Goal: Task Accomplishment & Management: Use online tool/utility

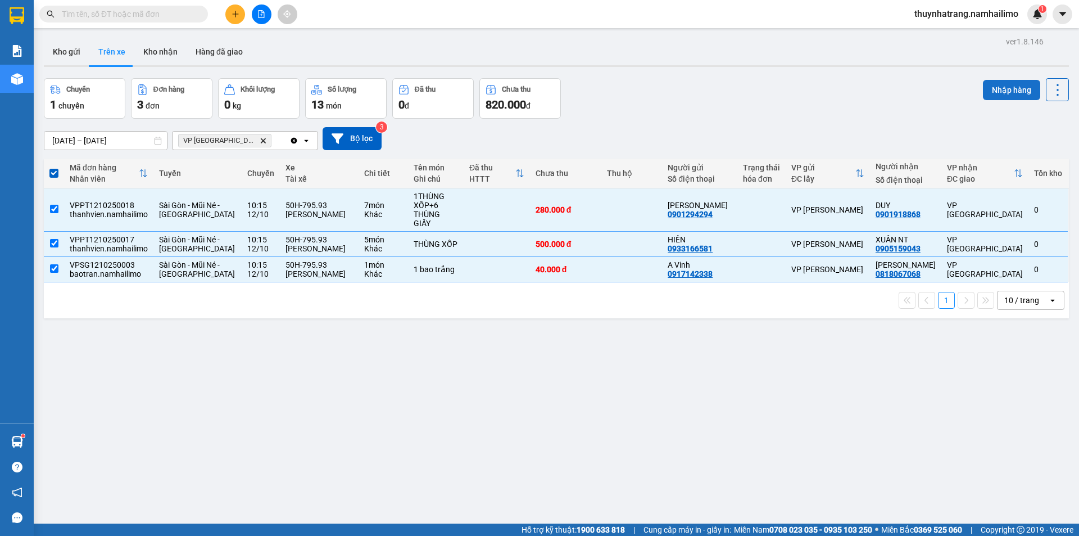
click at [1018, 87] on button "Nhập hàng" at bounding box center [1011, 90] width 57 height 20
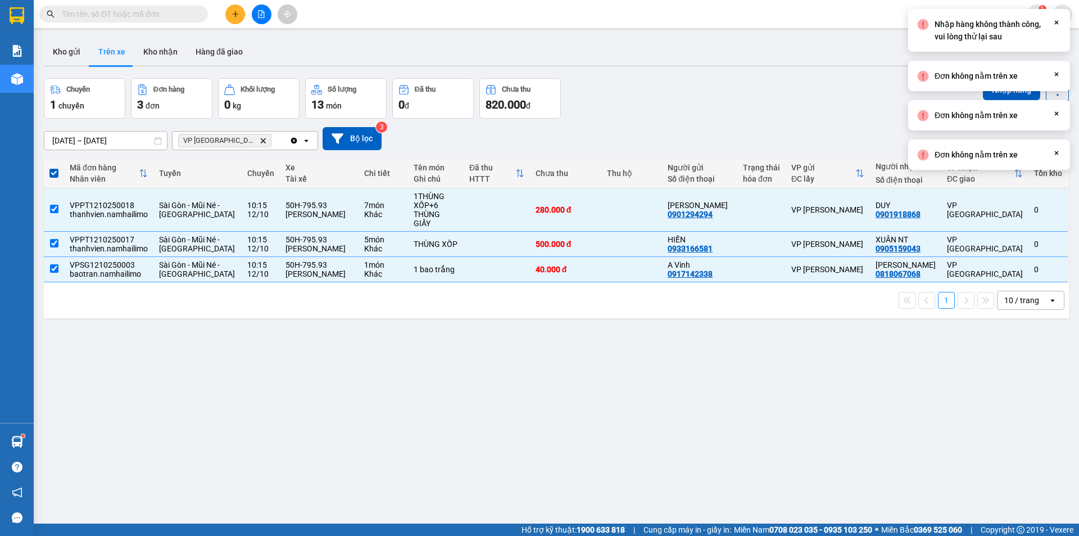
click at [685, 92] on div "Chuyến 1 chuyến Đơn hàng 3 đơn Khối lượng 0 kg Số lượng 13 món Đã thu 0 đ Chưa …" at bounding box center [556, 98] width 1025 height 40
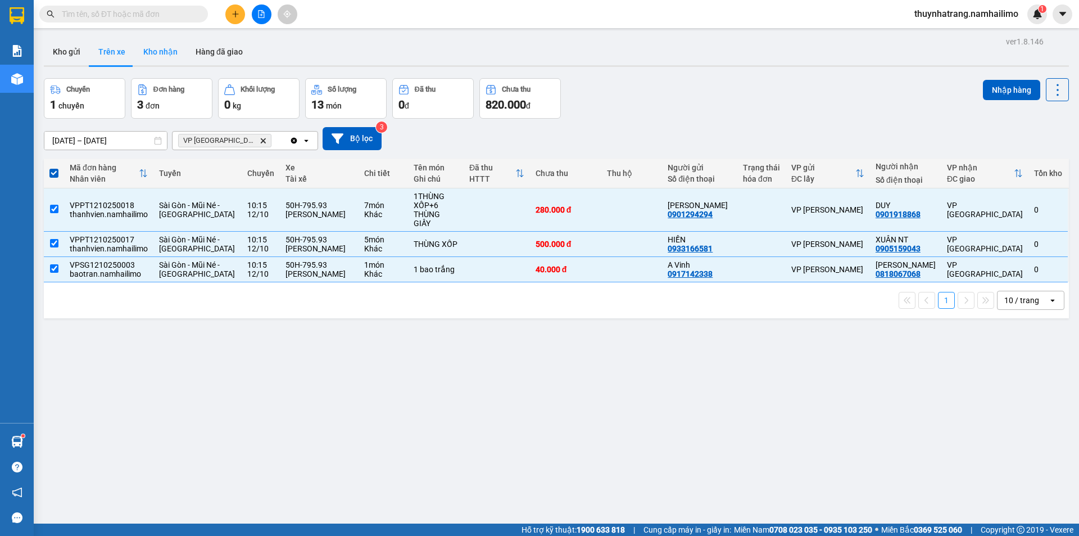
click at [159, 55] on button "Kho nhận" at bounding box center [160, 51] width 52 height 27
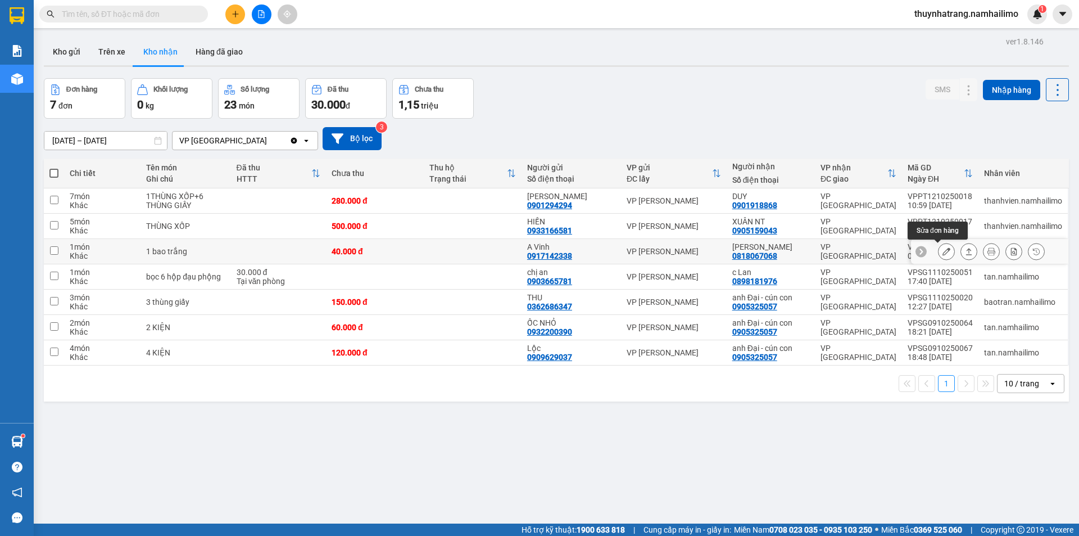
click at [943, 250] on icon at bounding box center [947, 251] width 8 height 8
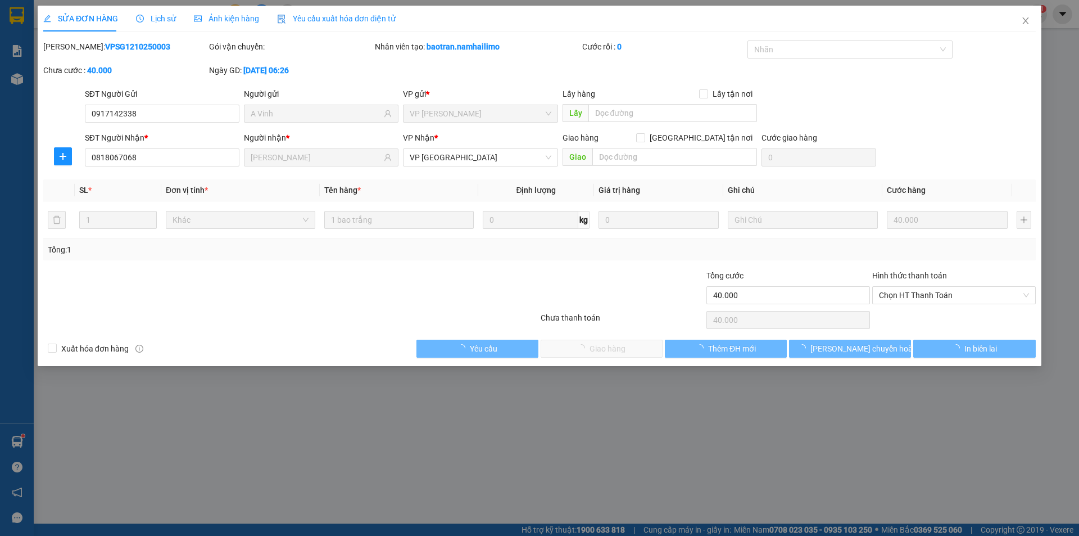
type input "0917142338"
type input "A Vinh"
type input "0818067068"
type input "[PERSON_NAME]"
type input "40.000"
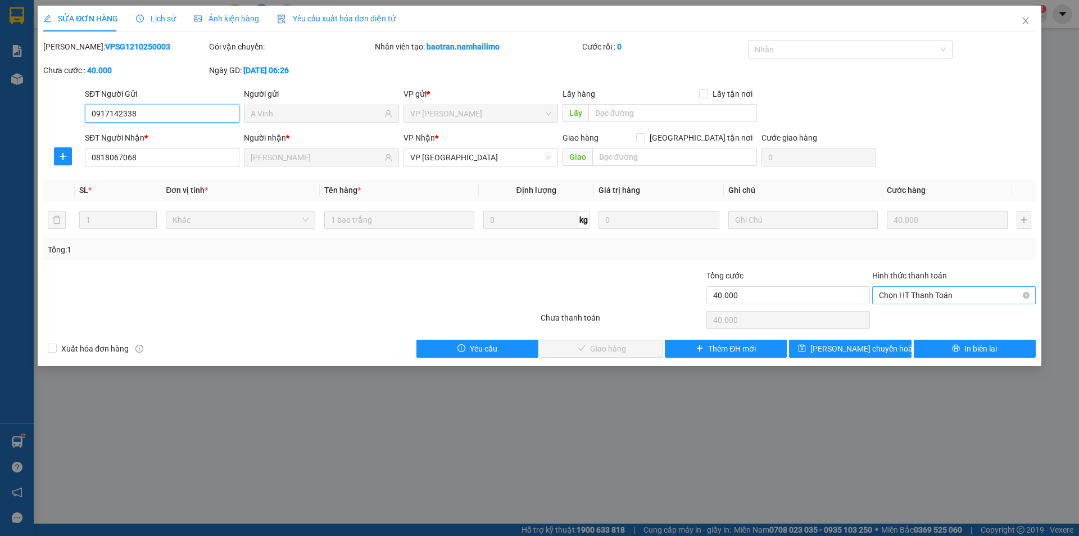
click at [900, 295] on span "Chọn HT Thanh Toán" at bounding box center [954, 295] width 150 height 17
click at [904, 315] on div "Tại văn phòng" at bounding box center [954, 317] width 150 height 12
type input "0"
click at [616, 350] on span "Giao hàng" at bounding box center [608, 348] width 36 height 12
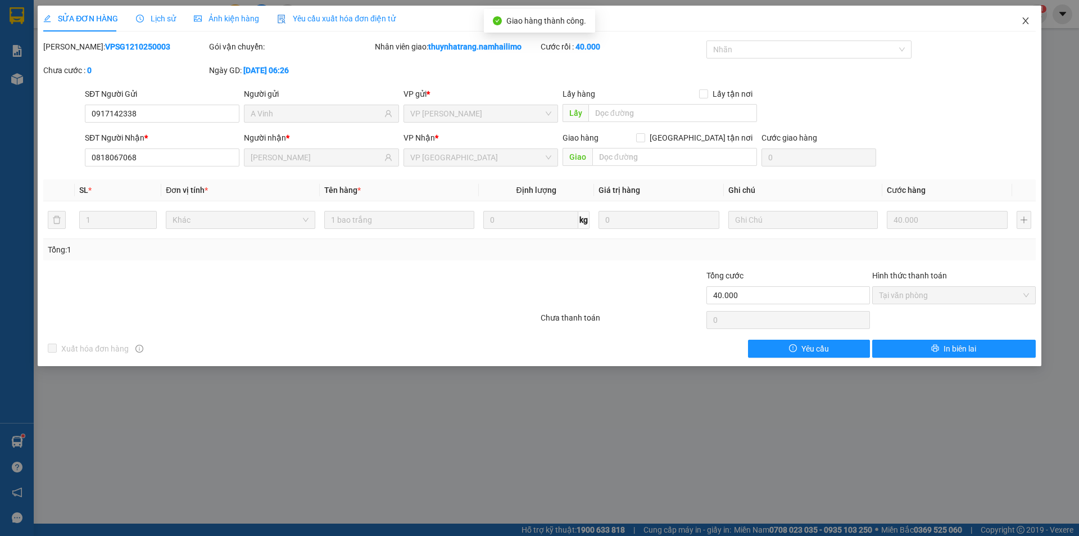
click at [1024, 22] on icon "close" at bounding box center [1025, 20] width 9 height 9
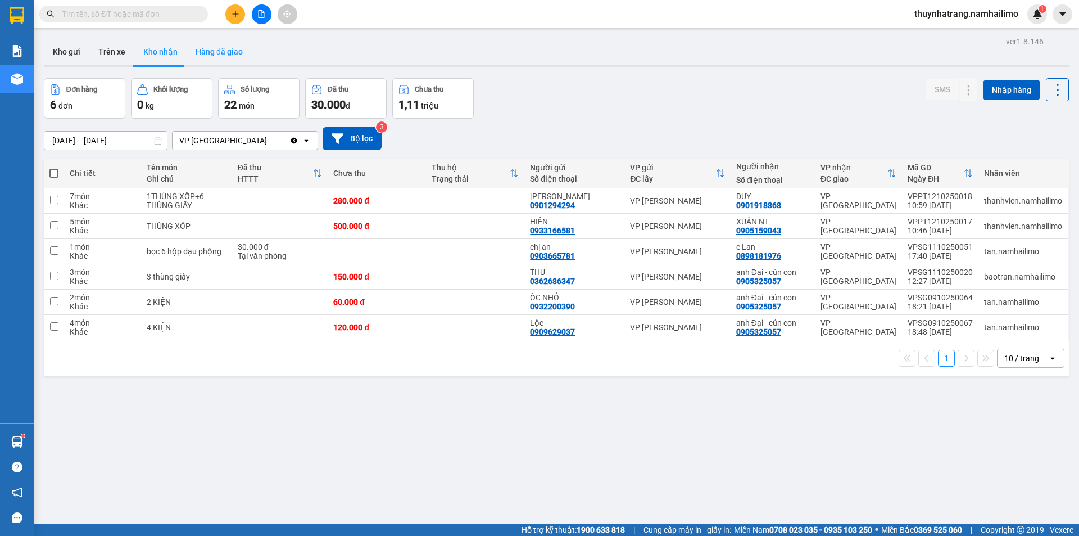
click at [217, 51] on button "Hàng đã giao" at bounding box center [219, 51] width 65 height 27
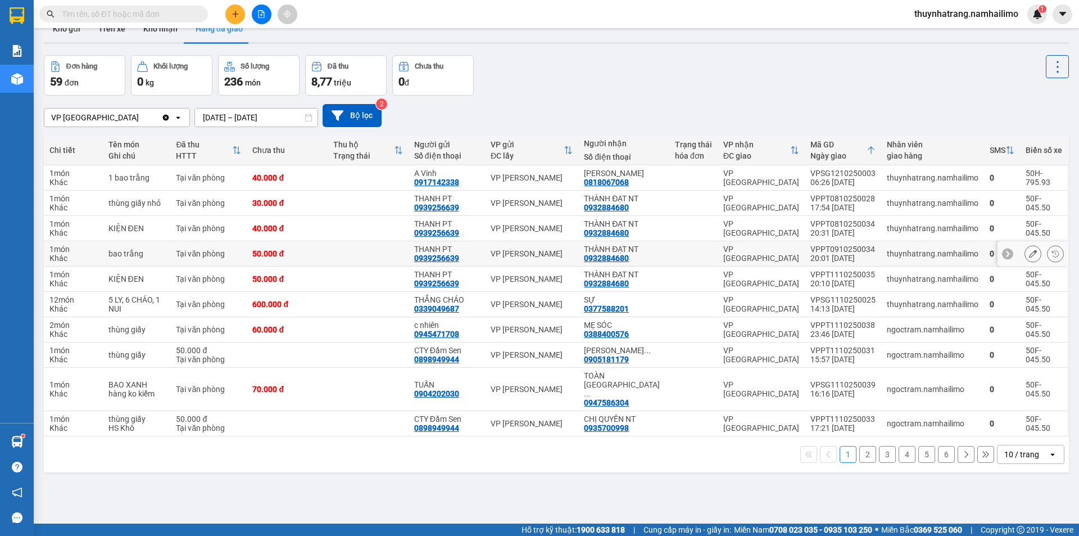
scroll to position [52, 0]
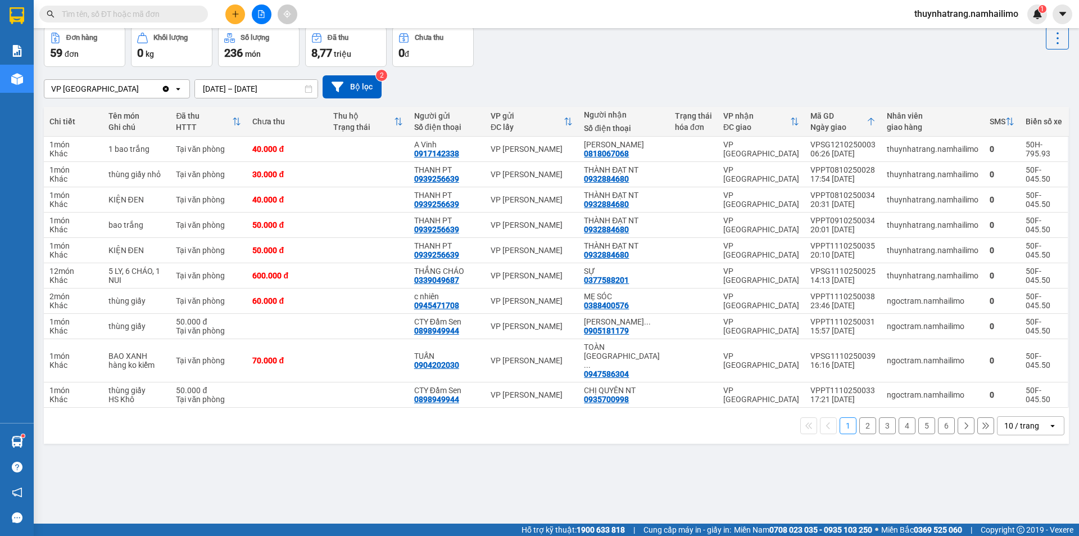
click at [942, 417] on button "6" at bounding box center [946, 425] width 17 height 17
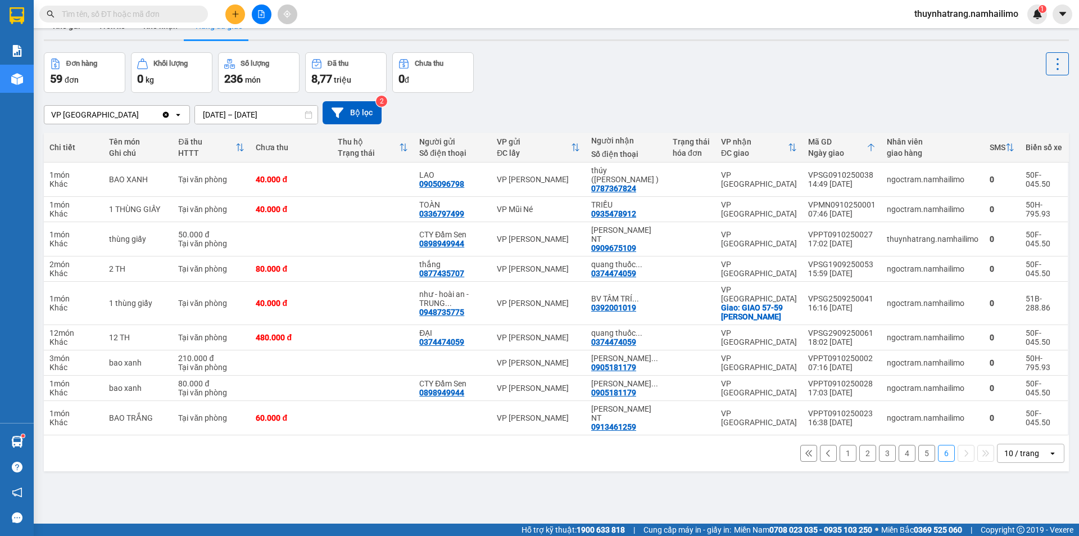
scroll to position [0, 0]
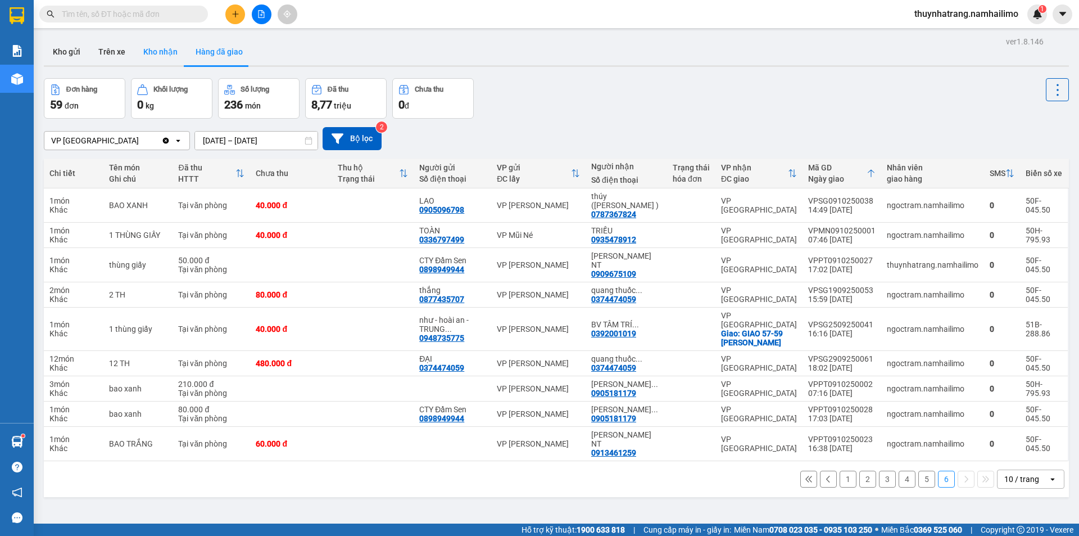
click at [160, 51] on button "Kho nhận" at bounding box center [160, 51] width 52 height 27
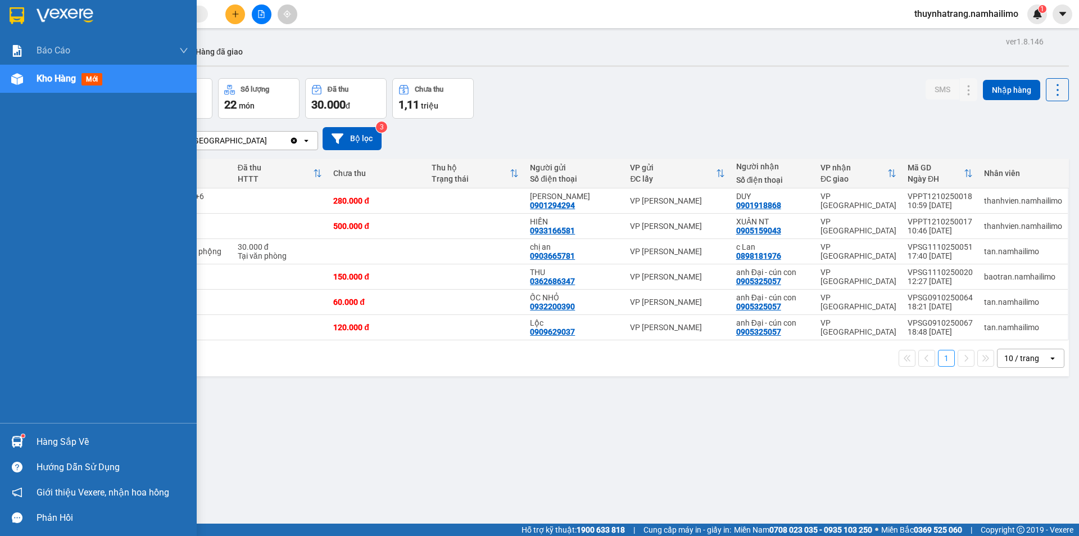
drag, startPoint x: 75, startPoint y: 442, endPoint x: 101, endPoint y: 437, distance: 26.4
click at [80, 440] on div "Hàng sắp về" at bounding box center [113, 441] width 152 height 17
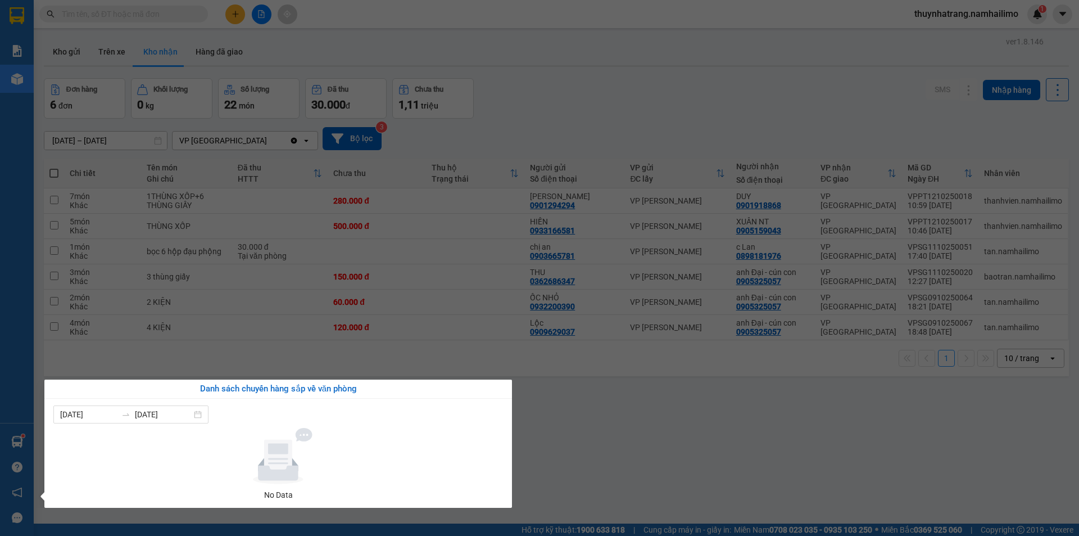
click at [623, 437] on section "Kết quả tìm kiếm ( 0 ) Bộ lọc No Data thuynhatrang.namhailimo 1 Báo cáo Báo cáo…" at bounding box center [539, 268] width 1079 height 536
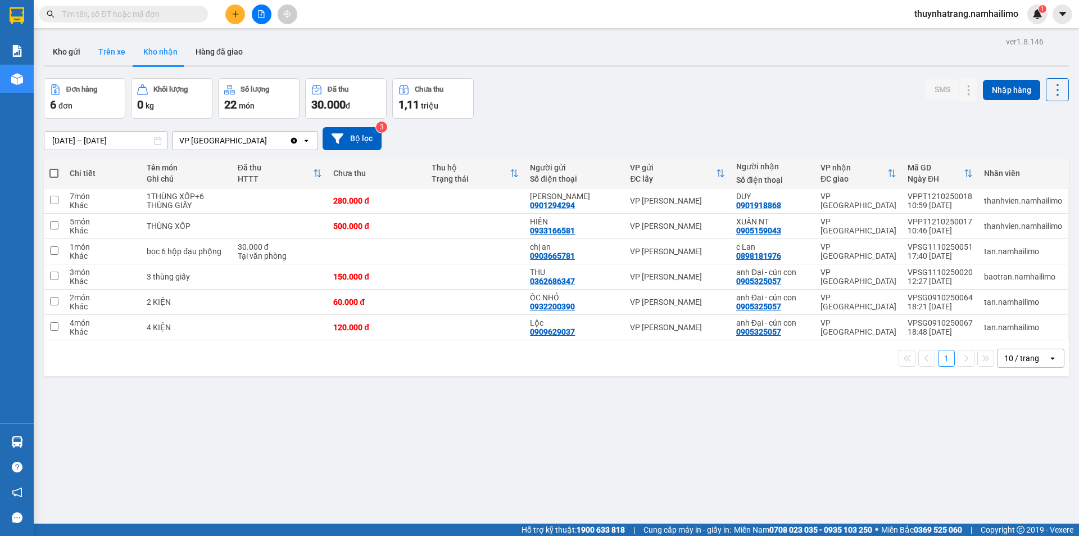
click at [106, 55] on button "Trên xe" at bounding box center [111, 51] width 45 height 27
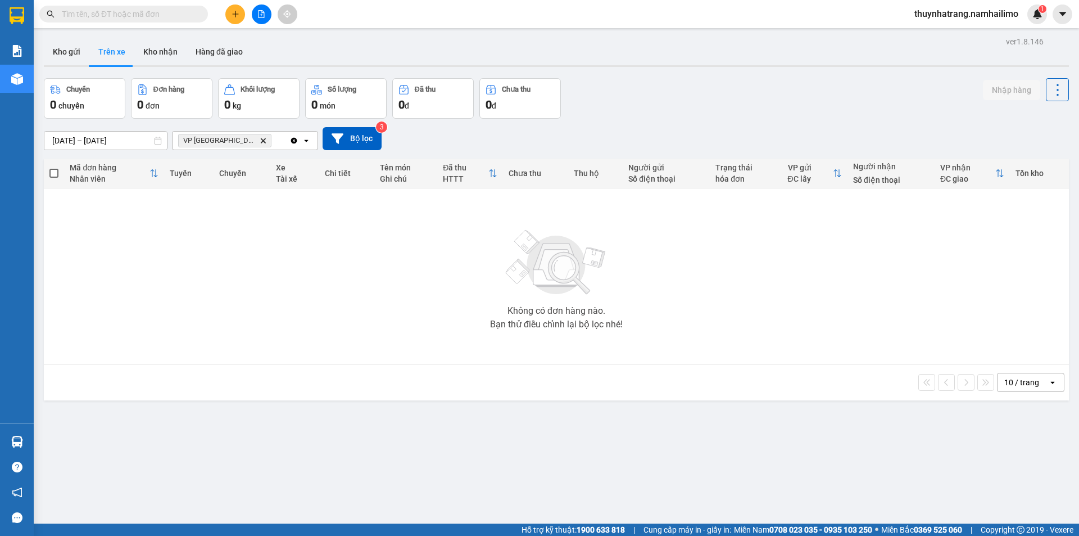
drag, startPoint x: 337, startPoint y: 311, endPoint x: 53, endPoint y: 210, distance: 302.1
click at [161, 54] on button "Kho nhận" at bounding box center [160, 51] width 52 height 27
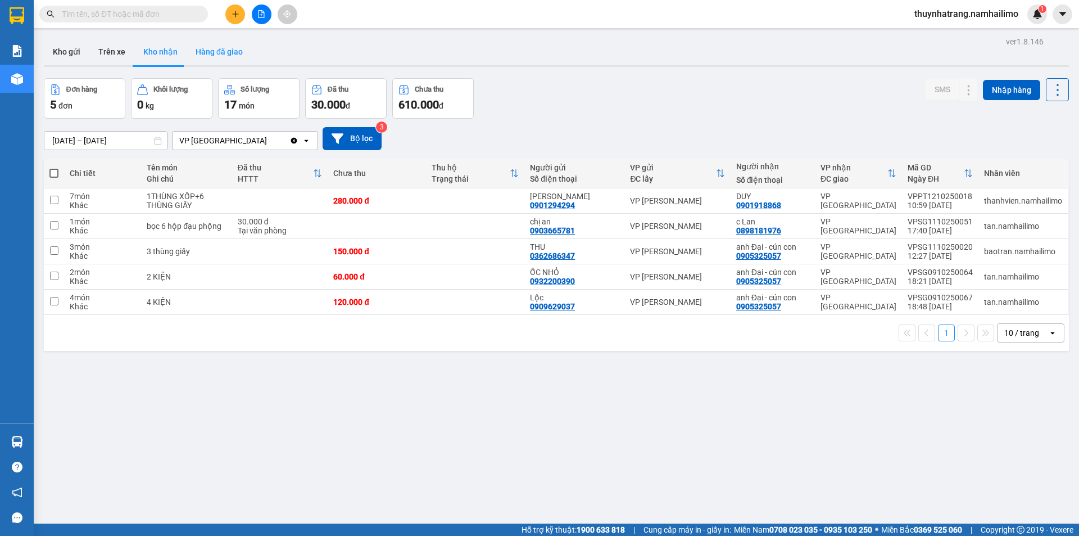
click at [220, 57] on button "Hàng đã giao" at bounding box center [219, 51] width 65 height 27
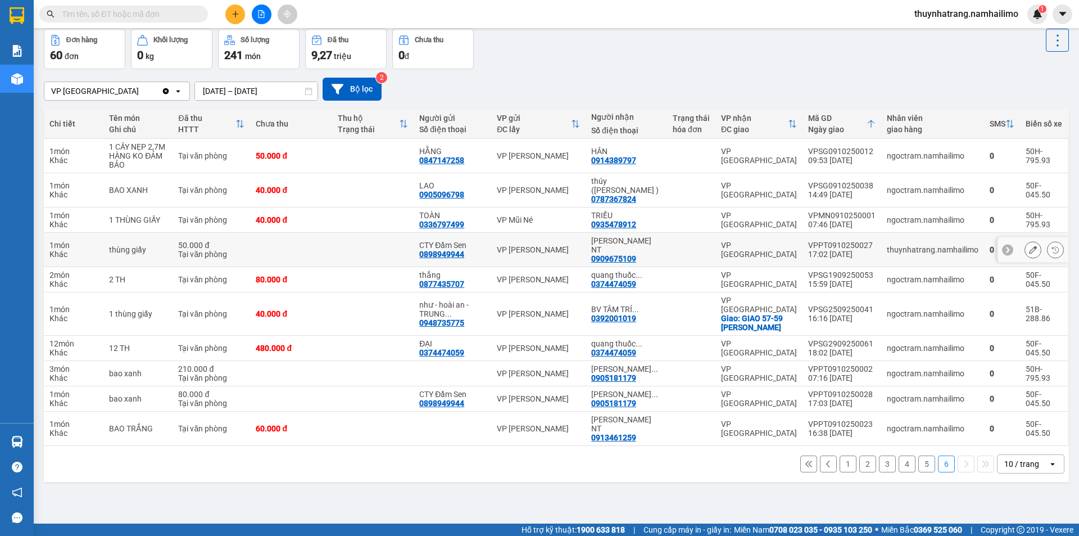
scroll to position [52, 0]
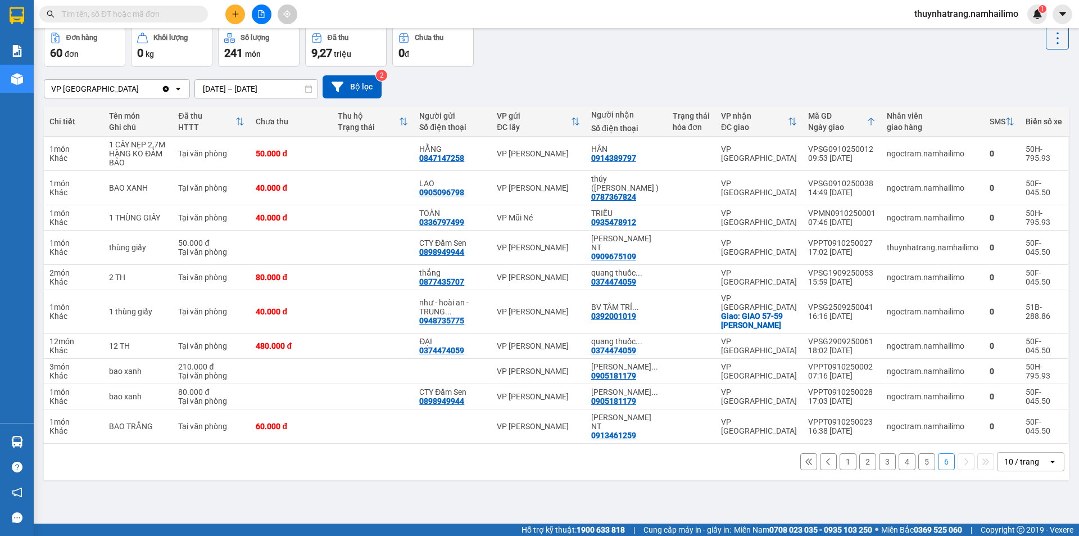
click at [840, 453] on button "1" at bounding box center [848, 461] width 17 height 17
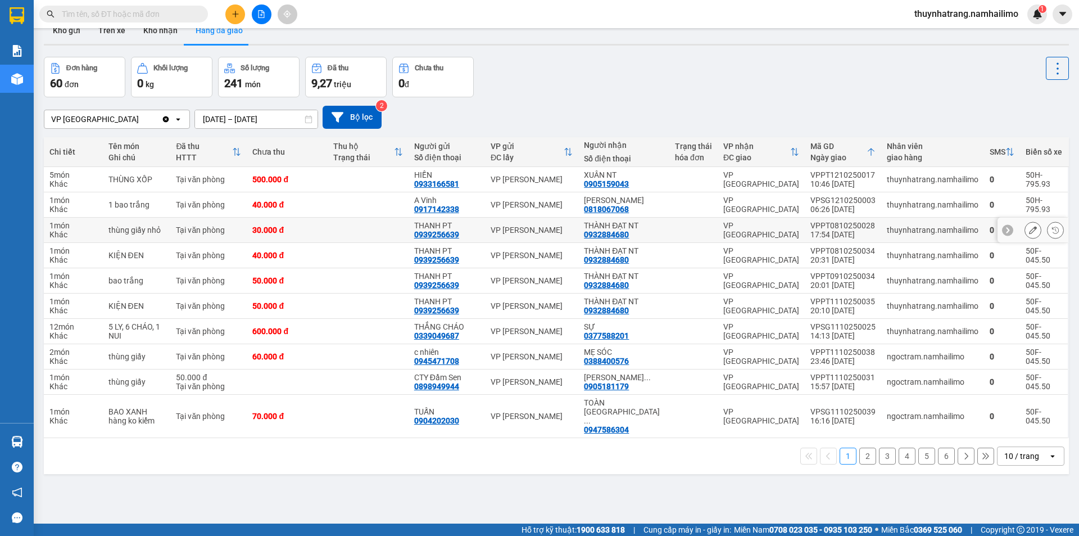
scroll to position [0, 0]
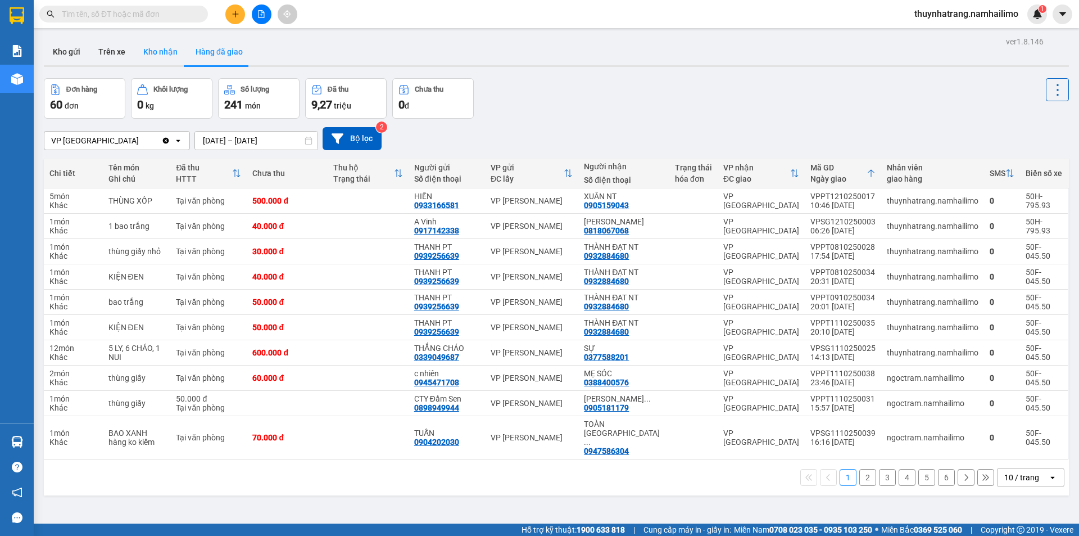
click at [162, 53] on button "Kho nhận" at bounding box center [160, 51] width 52 height 27
